Goal: Task Accomplishment & Management: Complete application form

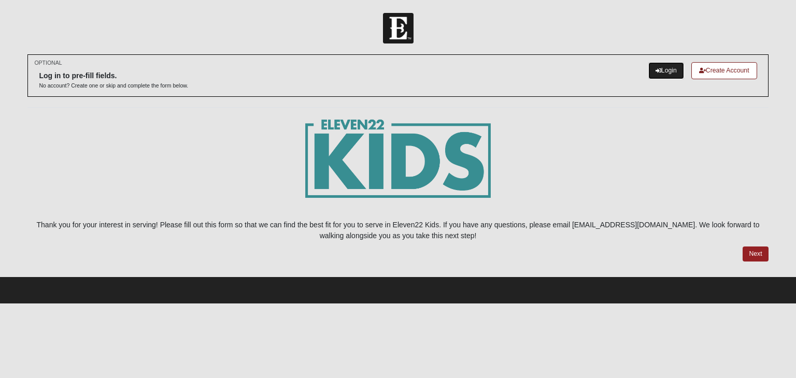
click at [666, 70] on link "Login" at bounding box center [666, 70] width 36 height 17
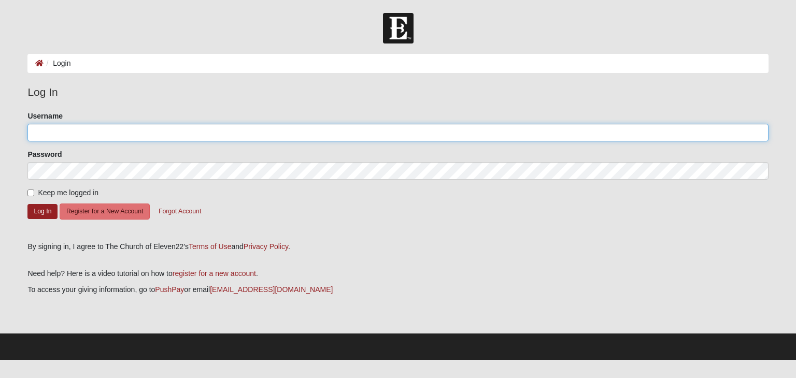
type input "AshYeoHaebs"
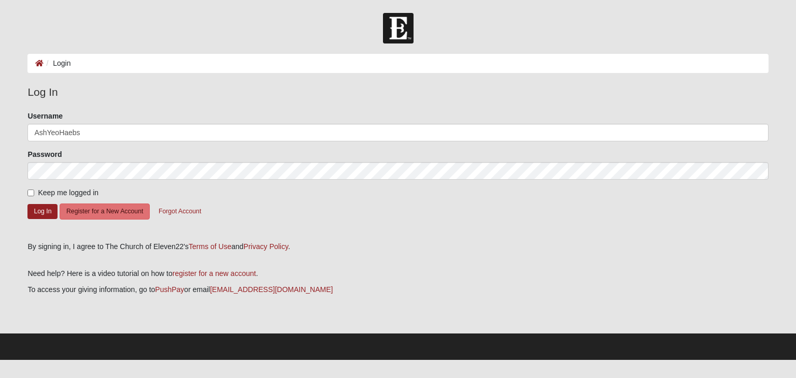
click at [10, 202] on form "Log In Login Login Error Log In Please correct the following: Username AshYeoHa…" at bounding box center [398, 186] width 796 height 347
click at [49, 214] on button "Log In" at bounding box center [42, 211] width 30 height 15
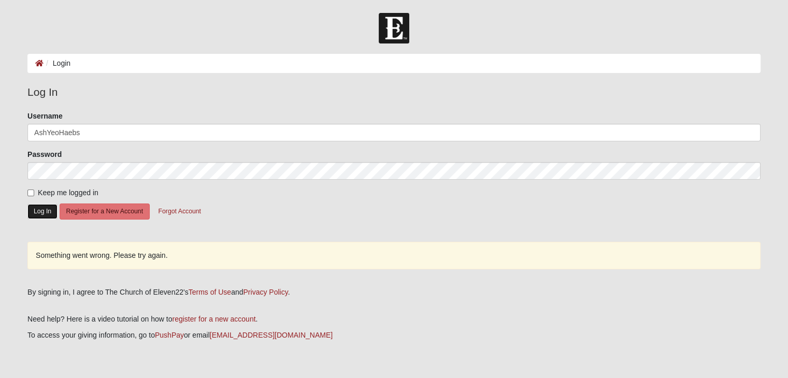
click at [49, 212] on button "Log In" at bounding box center [42, 211] width 30 height 15
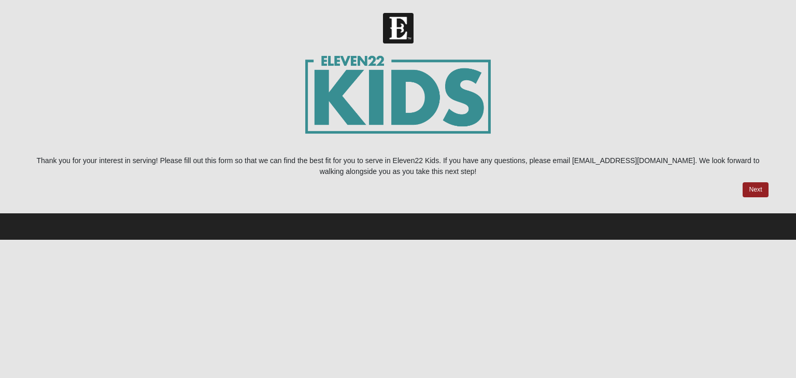
click at [415, 240] on html "Hello [PERSON_NAME] My Account Log Out Kids Serve Staff Application - [GEOGRAPH…" at bounding box center [398, 120] width 796 height 240
click at [757, 193] on link "Next" at bounding box center [754, 189] width 25 height 15
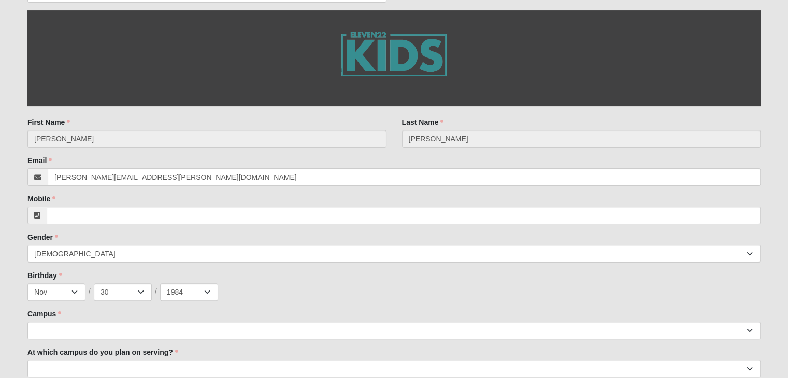
scroll to position [228, 0]
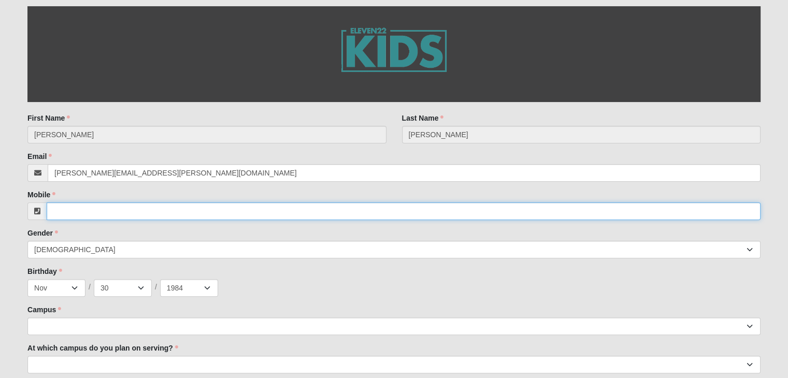
click at [62, 216] on input "Mobile" at bounding box center [404, 212] width 714 height 18
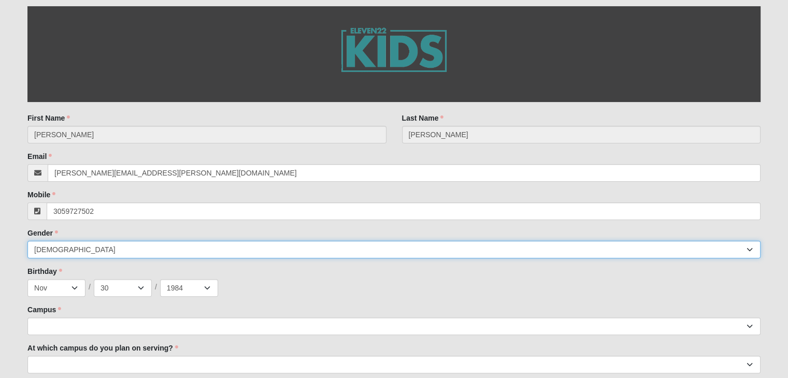
type input "[PHONE_NUMBER]"
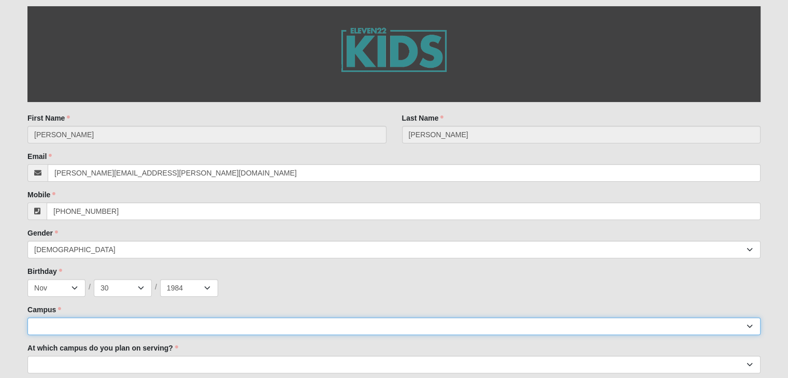
click at [186, 325] on select "Arlington Baymeadows Eleven22 Online [PERSON_NAME][GEOGRAPHIC_DATA] Jesup [GEOG…" at bounding box center [393, 327] width 733 height 18
select select "13"
click at [27, 318] on select "Arlington Baymeadows Eleven22 Online [PERSON_NAME][GEOGRAPHIC_DATA] Jesup [GEOG…" at bounding box center [393, 327] width 733 height 18
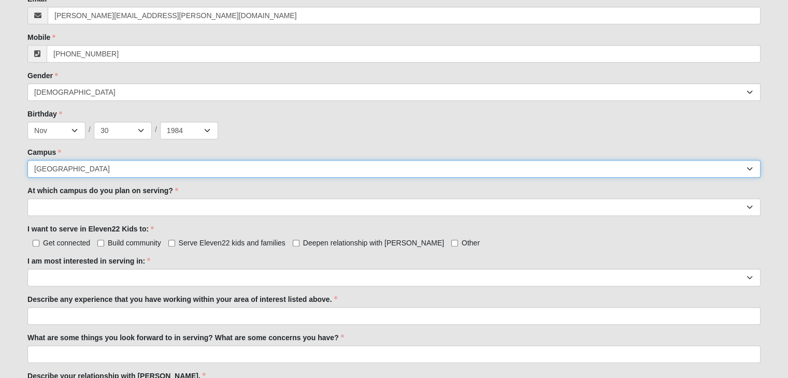
scroll to position [401, 0]
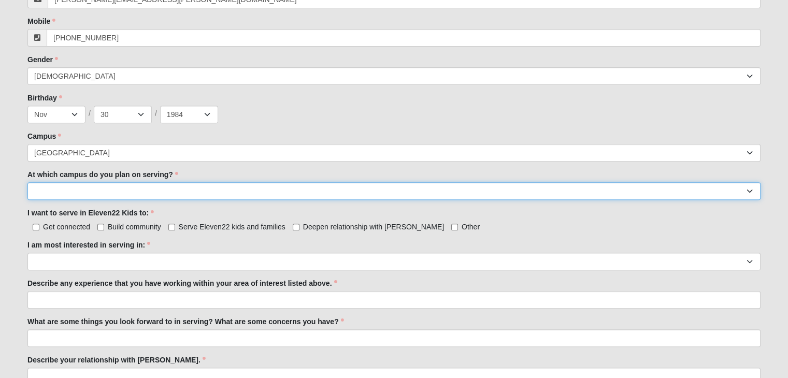
click at [85, 197] on select "[GEOGRAPHIC_DATA] [PERSON_NAME][GEOGRAPHIC_DATA] [GEOGRAPHIC_DATA] [GEOGRAPHIC_…" at bounding box center [393, 191] width 733 height 18
select select "[GEOGRAPHIC_DATA]"
click at [27, 182] on select "[GEOGRAPHIC_DATA] [PERSON_NAME][GEOGRAPHIC_DATA] [GEOGRAPHIC_DATA] [GEOGRAPHIC_…" at bounding box center [393, 191] width 733 height 18
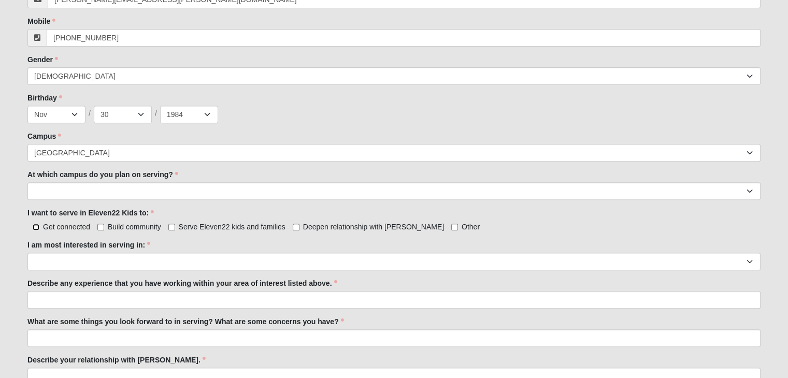
click at [35, 225] on input "Get connected" at bounding box center [36, 227] width 7 height 7
checkbox input "true"
click at [102, 224] on input "Build community" at bounding box center [100, 227] width 7 height 7
checkbox input "true"
click at [174, 226] on input "Serve Eleven22 kids and families" at bounding box center [171, 227] width 7 height 7
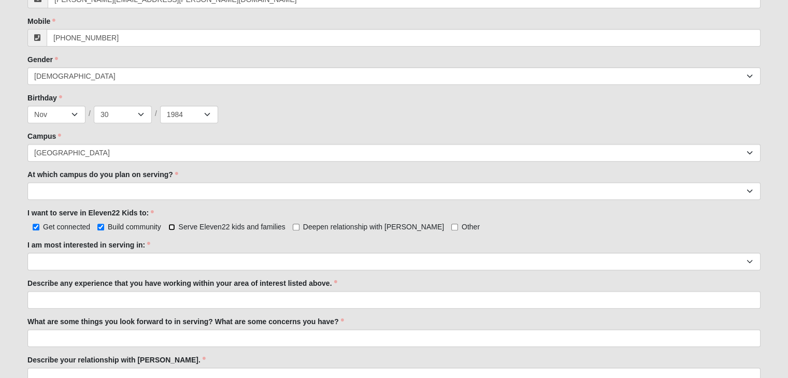
checkbox input "true"
click at [295, 224] on input "Deepen relationship with [PERSON_NAME]" at bounding box center [296, 227] width 7 height 7
checkbox input "true"
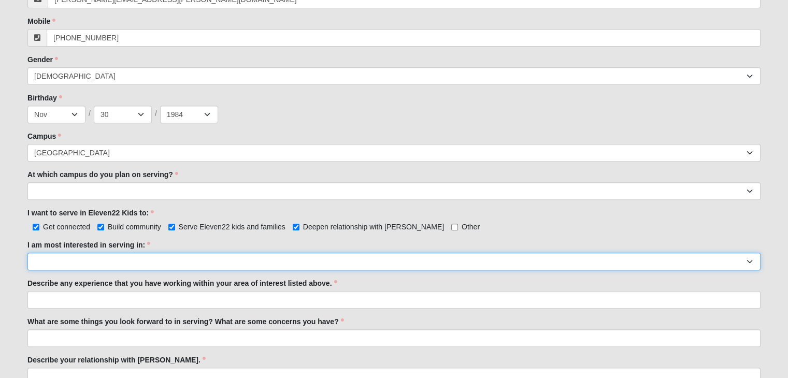
click at [135, 256] on select "Registration Tour Guide Preschool Disciple Group Leader Elementary Disciple Gro…" at bounding box center [393, 262] width 733 height 18
select select "Elementary Disciple Group Leader"
click at [27, 253] on select "Registration Tour Guide Preschool Disciple Group Leader Elementary Disciple Gro…" at bounding box center [393, 262] width 733 height 18
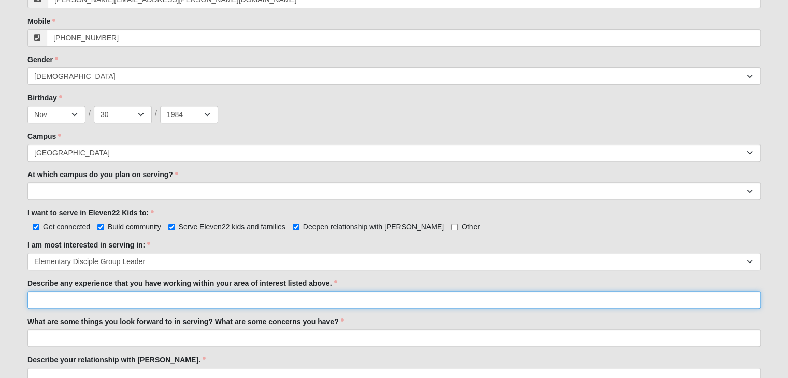
click at [100, 298] on input "Describe any experience that you have working within your area of interest list…" at bounding box center [393, 300] width 733 height 18
type input "I was a babysitter and a nanny for over a decade when I was younger."
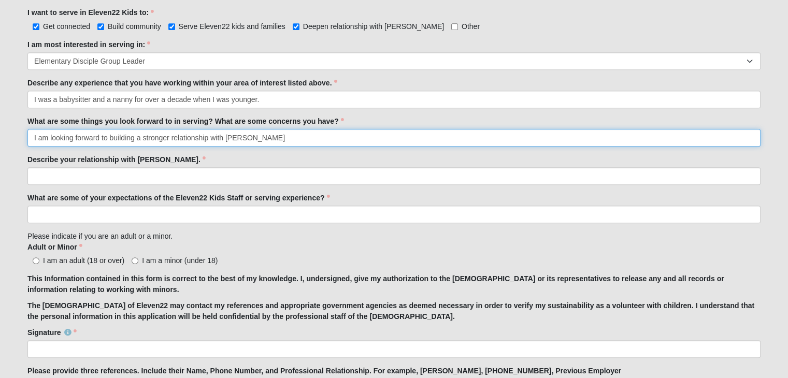
scroll to position [613, 0]
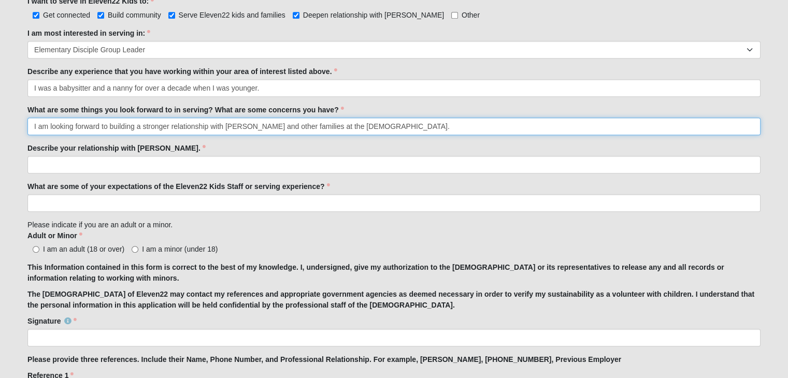
type input "I am looking forward to building a stronger relationship with [PERSON_NAME] and…"
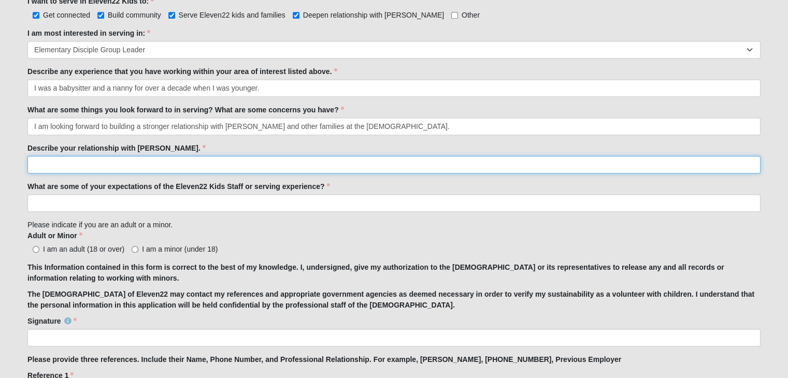
click at [98, 166] on input "Describe your relationship with [PERSON_NAME]." at bounding box center [393, 165] width 733 height 18
type input "He is my lord and savior! I love him so much!"
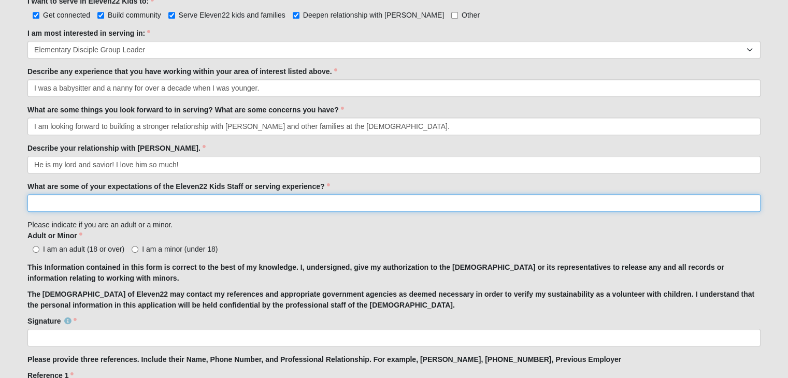
click at [85, 204] on input "What are some of your expectations of the Eleven22 Kids Staff or serving experi…" at bounding box center [393, 203] width 733 height 18
click at [162, 201] on input "I don't like to set expectations, but so for my experience with the the all the…" at bounding box center [393, 203] width 733 height 18
drag, startPoint x: 261, startPoint y: 199, endPoint x: 440, endPoint y: 198, distance: 179.2
click at [440, 198] on input "I don't like to set expectations, but so far my experience with the the all the…" at bounding box center [393, 203] width 733 height 18
drag, startPoint x: 443, startPoint y: 200, endPoint x: 365, endPoint y: 195, distance: 78.4
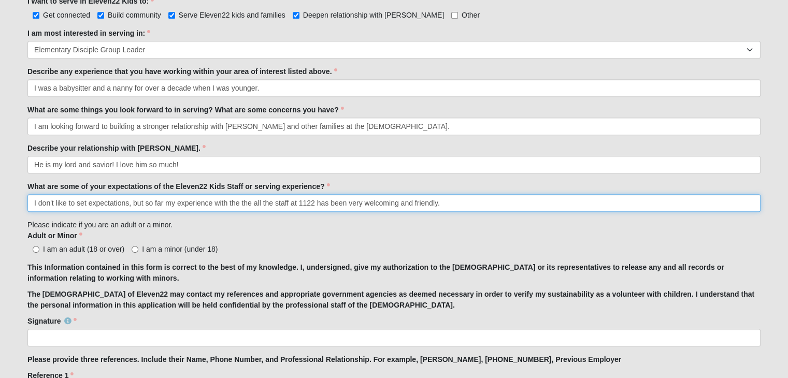
click at [365, 195] on input "I don't like to set expectations, but so far my experience with the the all the…" at bounding box center [393, 203] width 733 height 18
type input "I don't like to set expectations, but so far my experience with the the all the…"
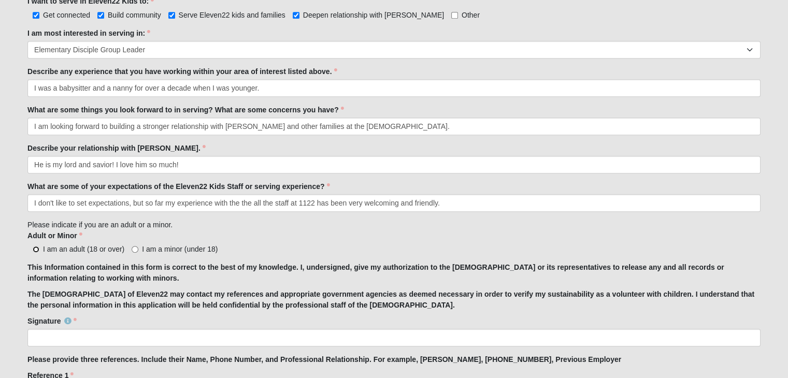
click at [37, 246] on input "I am an adult (18 or over)" at bounding box center [36, 249] width 7 height 7
radio input "true"
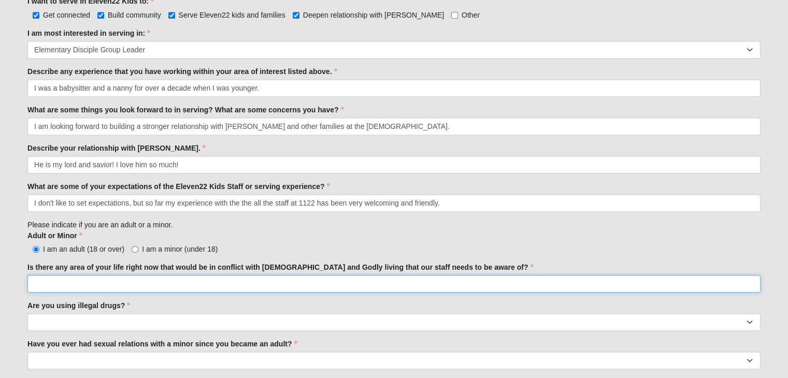
click at [96, 282] on input "Is there any area of your life right now that would be in conflict with [DEMOGR…" at bounding box center [393, 284] width 733 height 18
type input "No"
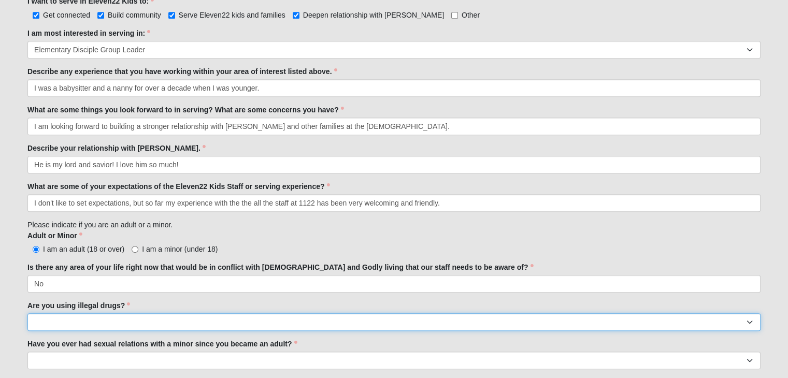
select select "No"
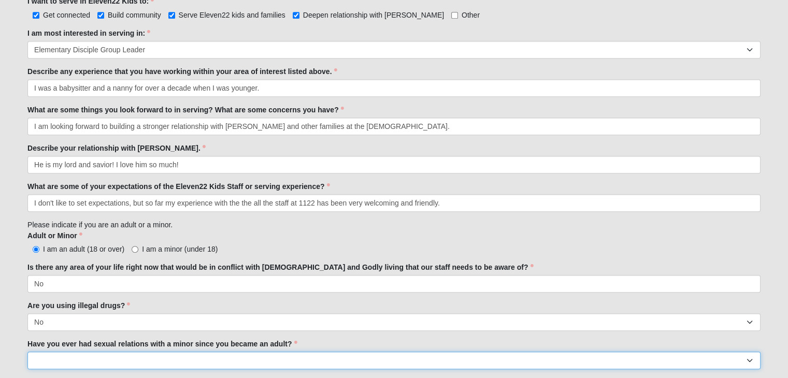
select select "No"
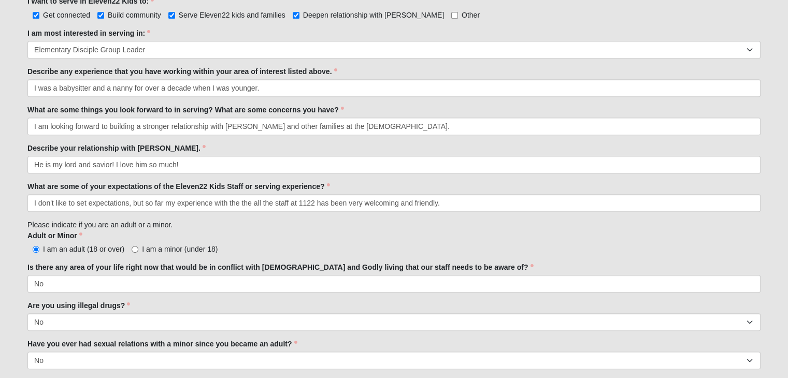
scroll to position [823, 0]
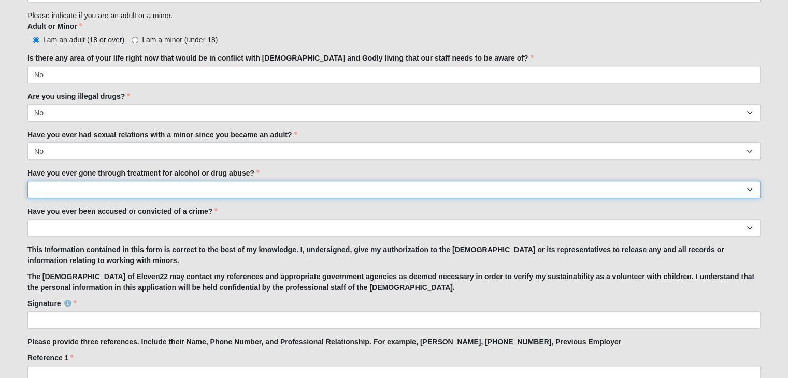
select select "No"
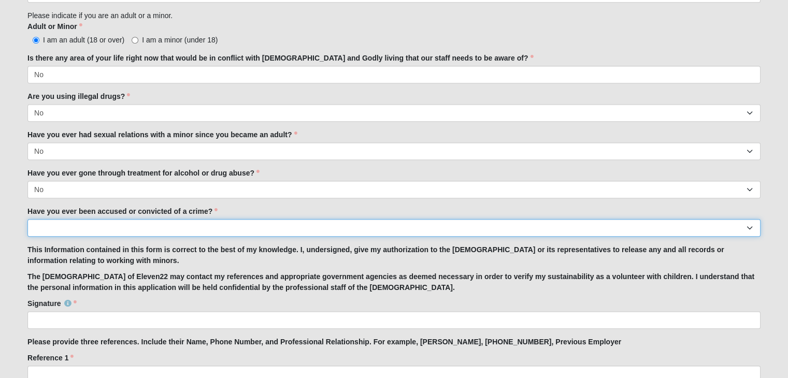
select select "No"
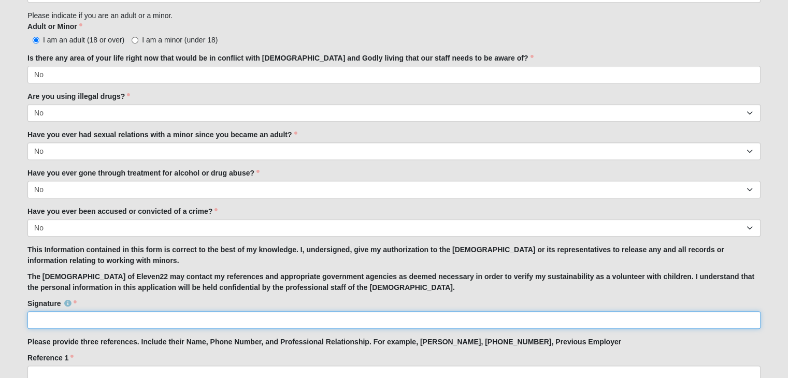
click at [46, 311] on input "Signature" at bounding box center [393, 320] width 733 height 18
type input "[PERSON_NAME]"
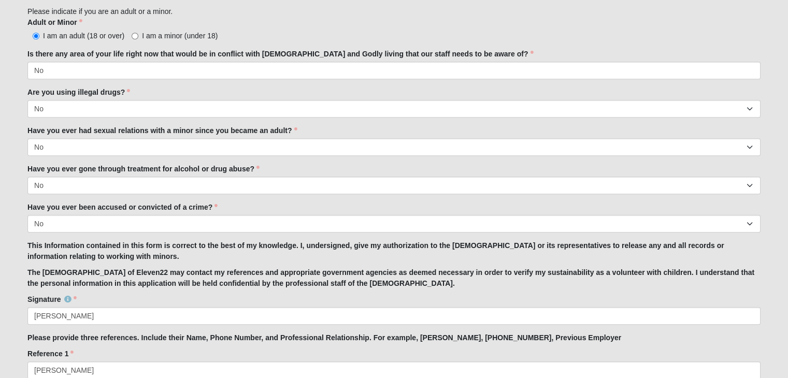
scroll to position [1045, 0]
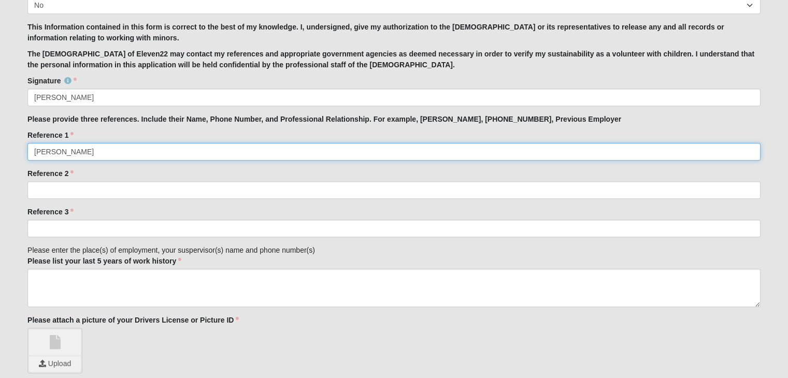
click at [99, 147] on input "[PERSON_NAME]" at bounding box center [393, 152] width 733 height 18
click at [270, 152] on input "[PERSON_NAME], [PHONE_NUMBER], lifelong friend and previous employer" at bounding box center [393, 152] width 733 height 18
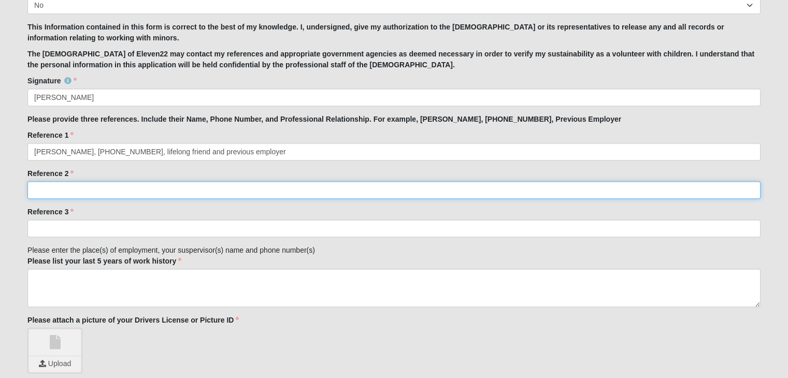
click at [52, 183] on input "Reference 2" at bounding box center [393, 190] width 733 height 18
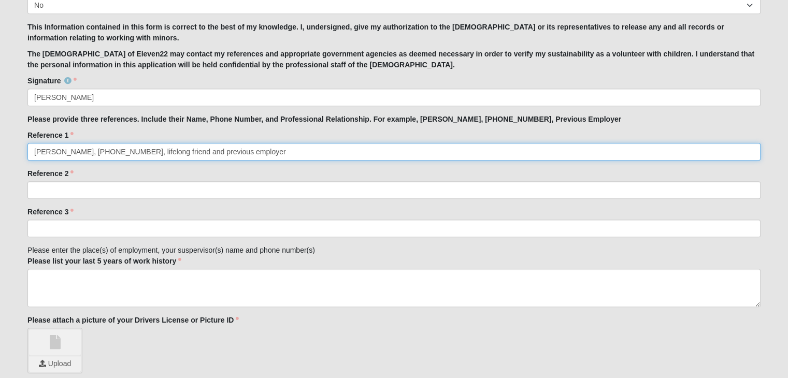
drag, startPoint x: 255, startPoint y: 153, endPoint x: 195, endPoint y: 151, distance: 59.6
click at [195, 151] on input "[PERSON_NAME], [PHONE_NUMBER], lifelong friend and previous employer" at bounding box center [393, 152] width 733 height 18
type input "[PERSON_NAME], [PHONE_NUMBER], lifelong friend and previous co-worker"
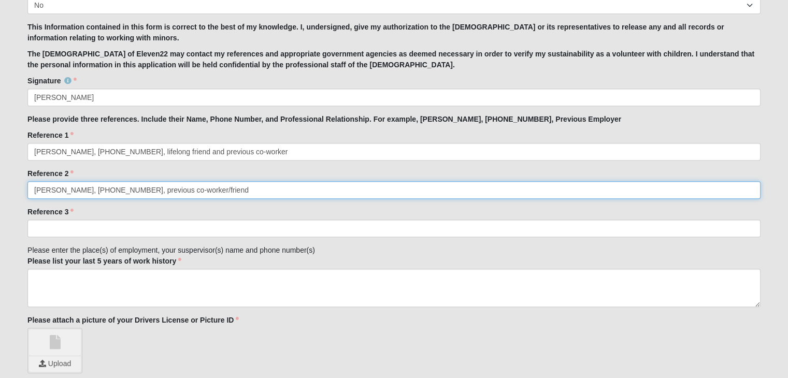
type input "[PERSON_NAME], [PHONE_NUMBER], previous co-worker/friend"
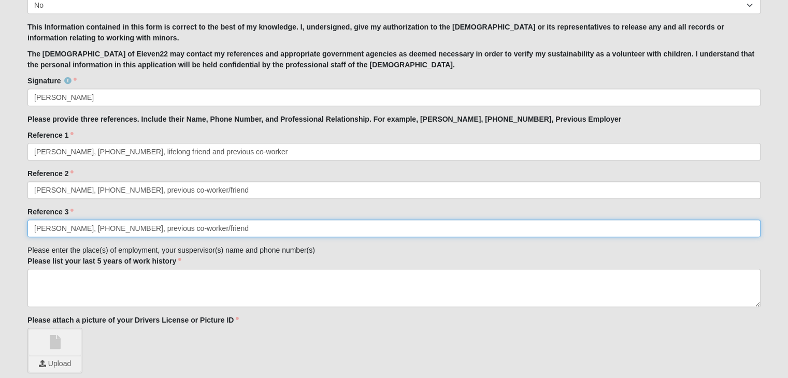
type input "[PERSON_NAME], [PHONE_NUMBER], previous co-worker/friend"
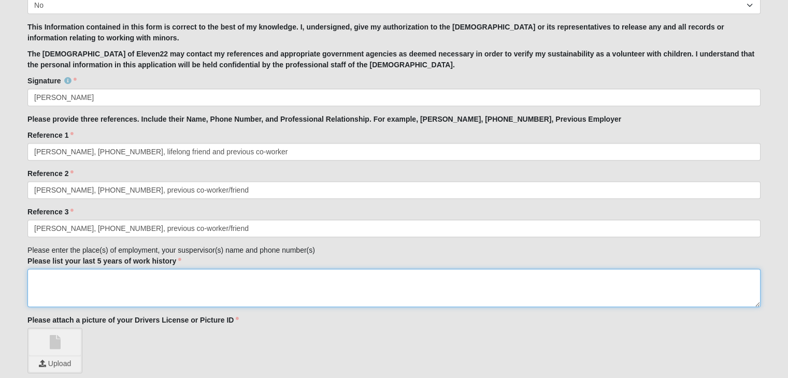
click at [71, 297] on textarea "Please list your last 5 years of work history" at bounding box center [393, 288] width 733 height 38
type textarea "P"
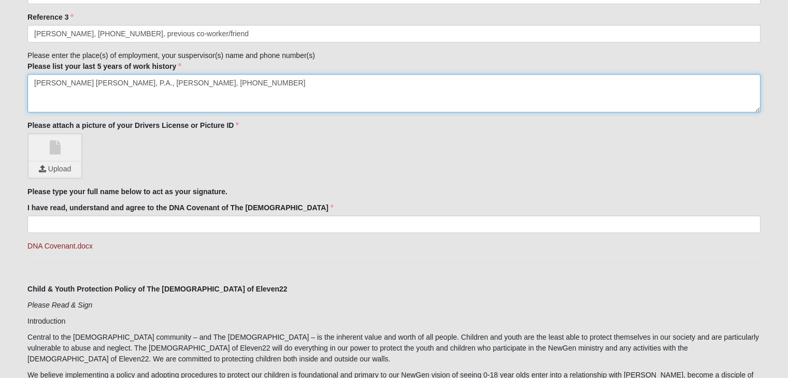
scroll to position [1236, 0]
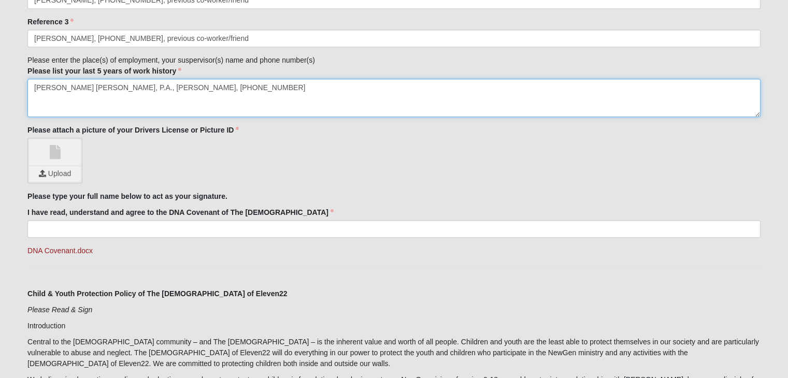
type textarea "[PERSON_NAME] [PERSON_NAME], P.A., [PERSON_NAME], [PHONE_NUMBER]"
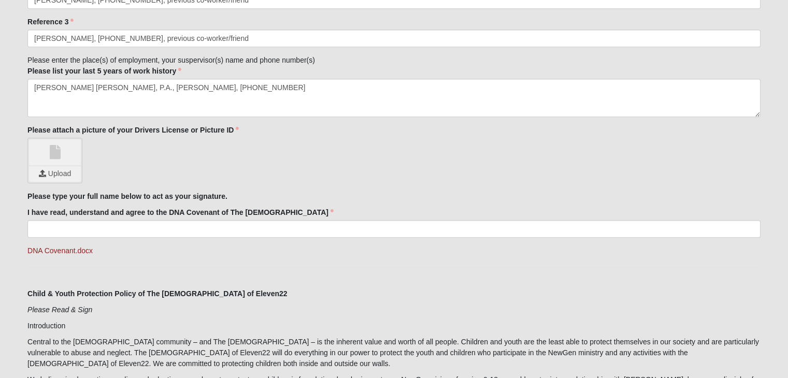
click at [73, 164] on div at bounding box center [55, 152] width 52 height 26
click at [63, 168] on input "file" at bounding box center [55, 174] width 52 height 16
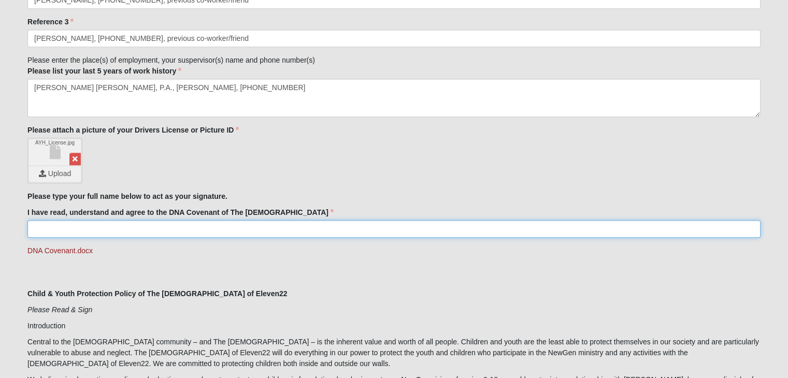
click at [84, 228] on input "I have read, understand and agree to the DNA Covenant of The [DEMOGRAPHIC_DATA]" at bounding box center [393, 229] width 733 height 18
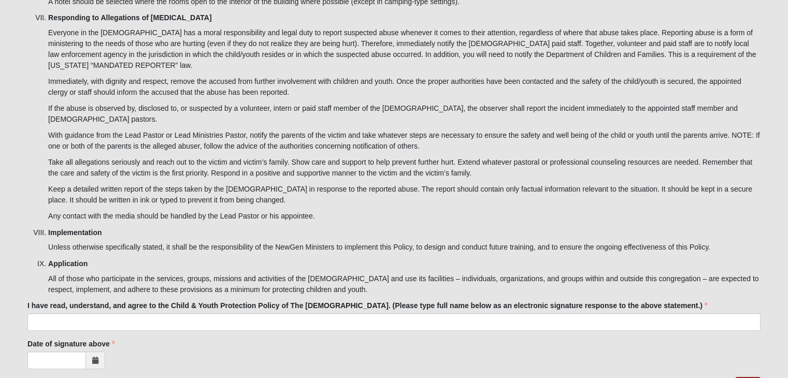
scroll to position [3306, 0]
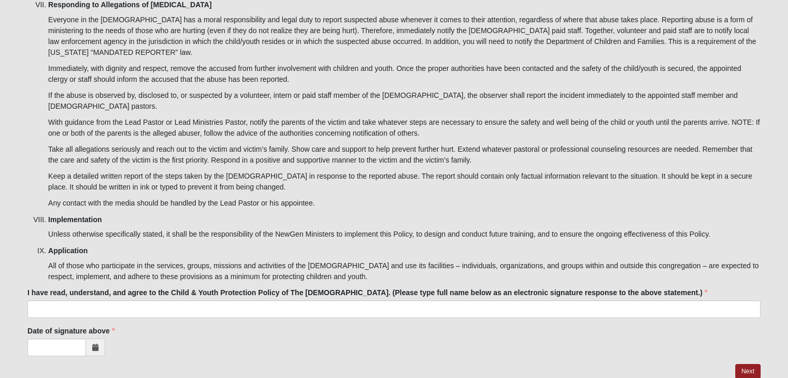
type input "[PERSON_NAME]"
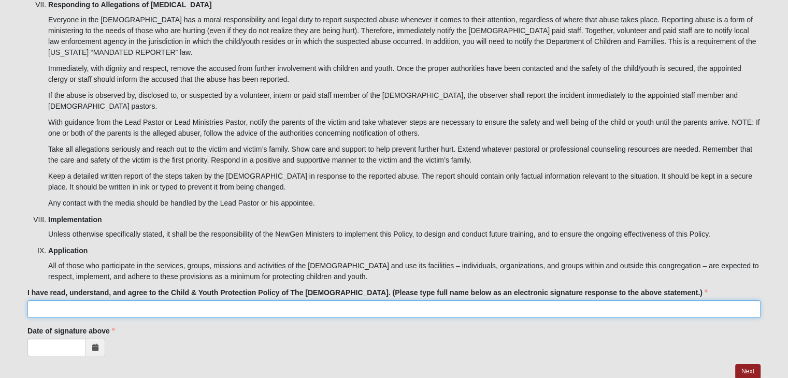
click at [76, 300] on input "I have read, understand, and agree to the Child & Youth Protection Policy of Th…" at bounding box center [393, 309] width 733 height 18
type input "[PERSON_NAME]"
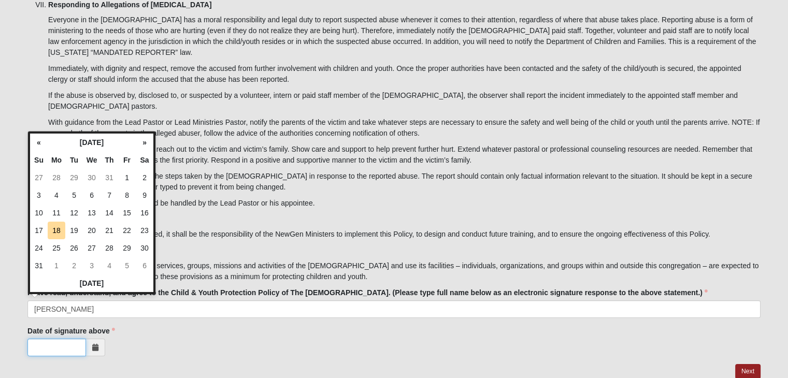
click at [66, 339] on input "Date of signature above" at bounding box center [56, 348] width 59 height 18
click at [94, 284] on th "[DATE]" at bounding box center [91, 284] width 123 height 18
type input "[DATE]"
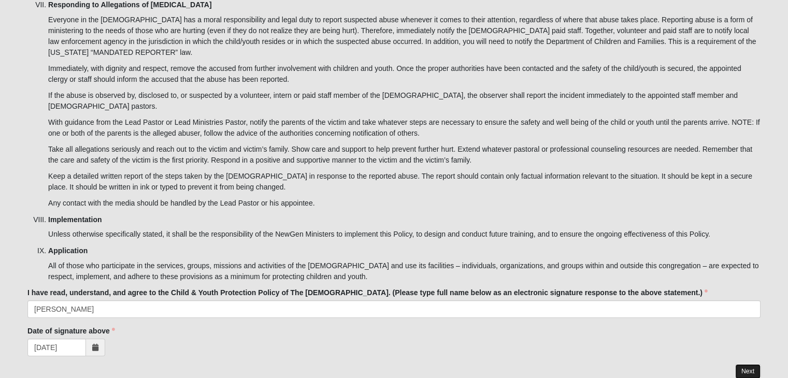
click at [748, 364] on link "Next" at bounding box center [747, 371] width 25 height 15
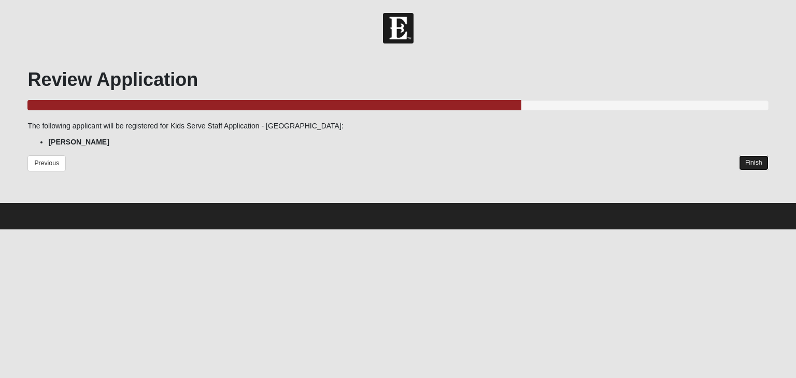
click at [748, 164] on link "Finish" at bounding box center [754, 162] width 30 height 15
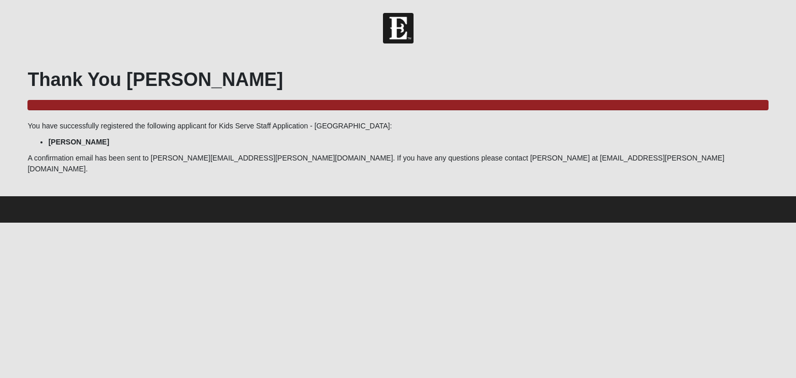
drag, startPoint x: 69, startPoint y: 132, endPoint x: 296, endPoint y: 138, distance: 227.0
click at [296, 138] on div "Thank You [PERSON_NAME] 100.0% Complete You have successfully registered the fo…" at bounding box center [397, 121] width 740 height 106
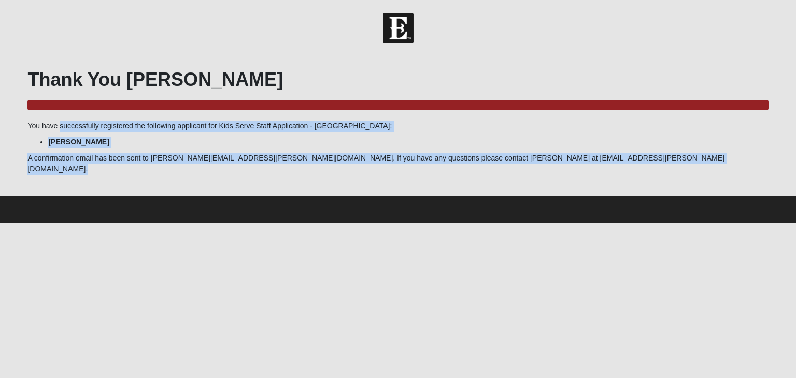
drag, startPoint x: 423, startPoint y: 157, endPoint x: 10, endPoint y: 124, distance: 413.6
click at [10, 124] on form "Hello [PERSON_NAME] My Account Log Out Kids Serve Staff Application - [GEOGRAPH…" at bounding box center [398, 118] width 796 height 210
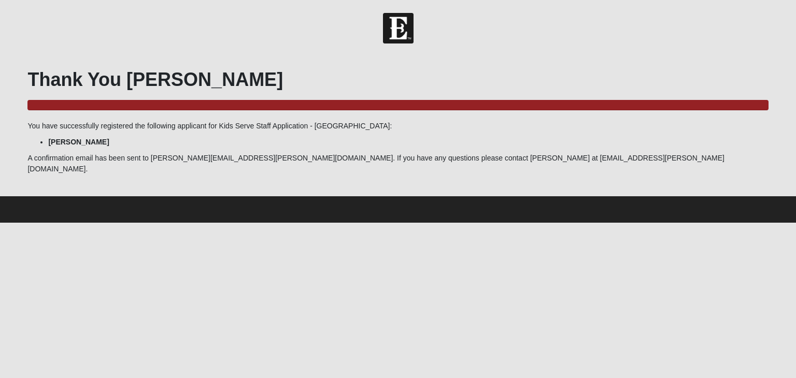
click at [195, 223] on html "Hello [PERSON_NAME] My Account Log Out Kids Serve Staff Application - [GEOGRAPH…" at bounding box center [398, 111] width 796 height 223
